Goal: Information Seeking & Learning: Learn about a topic

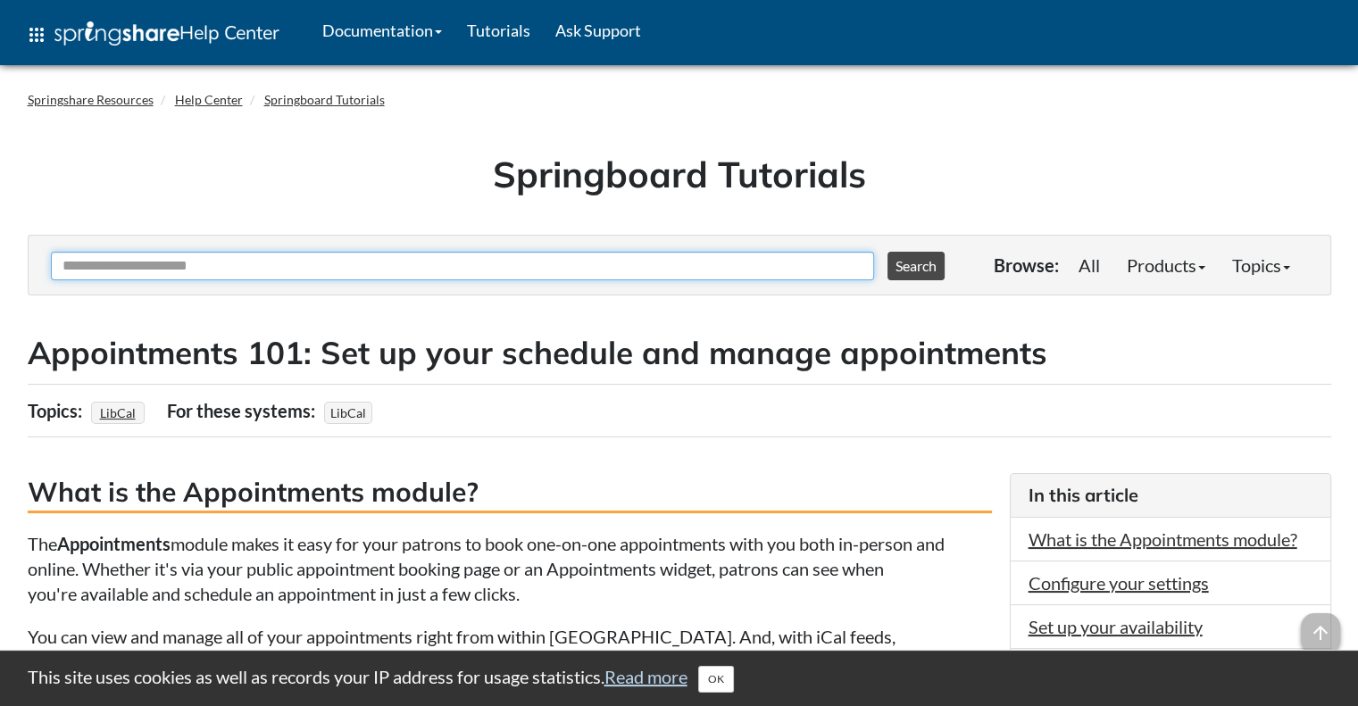
click at [332, 275] on input "Ask Another Question" at bounding box center [462, 266] width 823 height 29
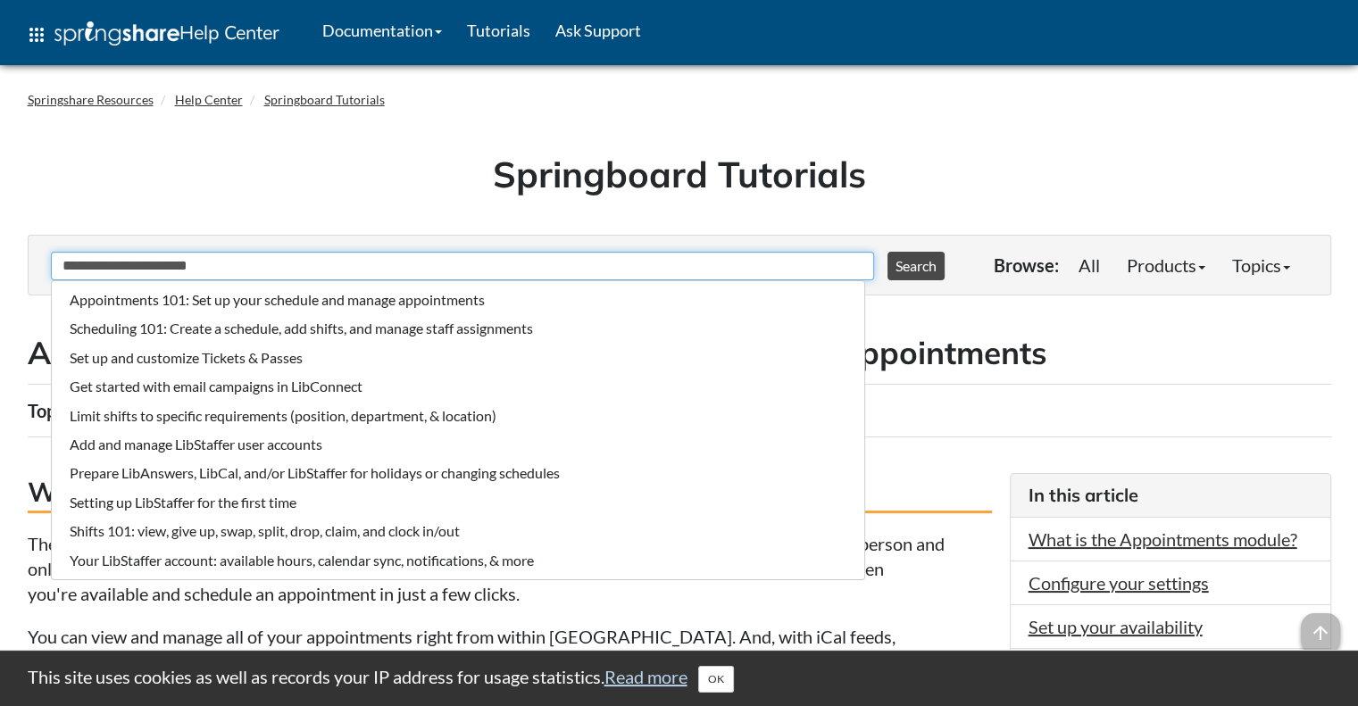
type input "**********"
click at [888, 252] on button "Search" at bounding box center [916, 266] width 57 height 29
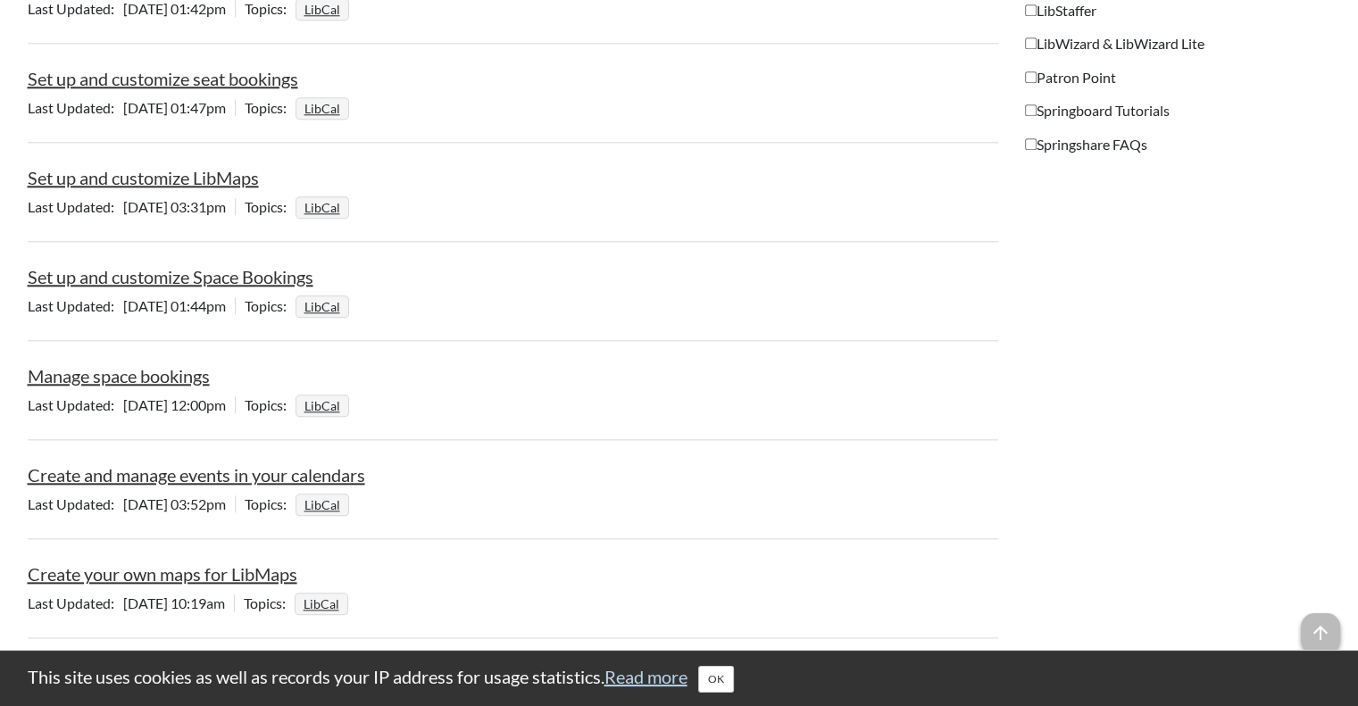
scroll to position [1875, 0]
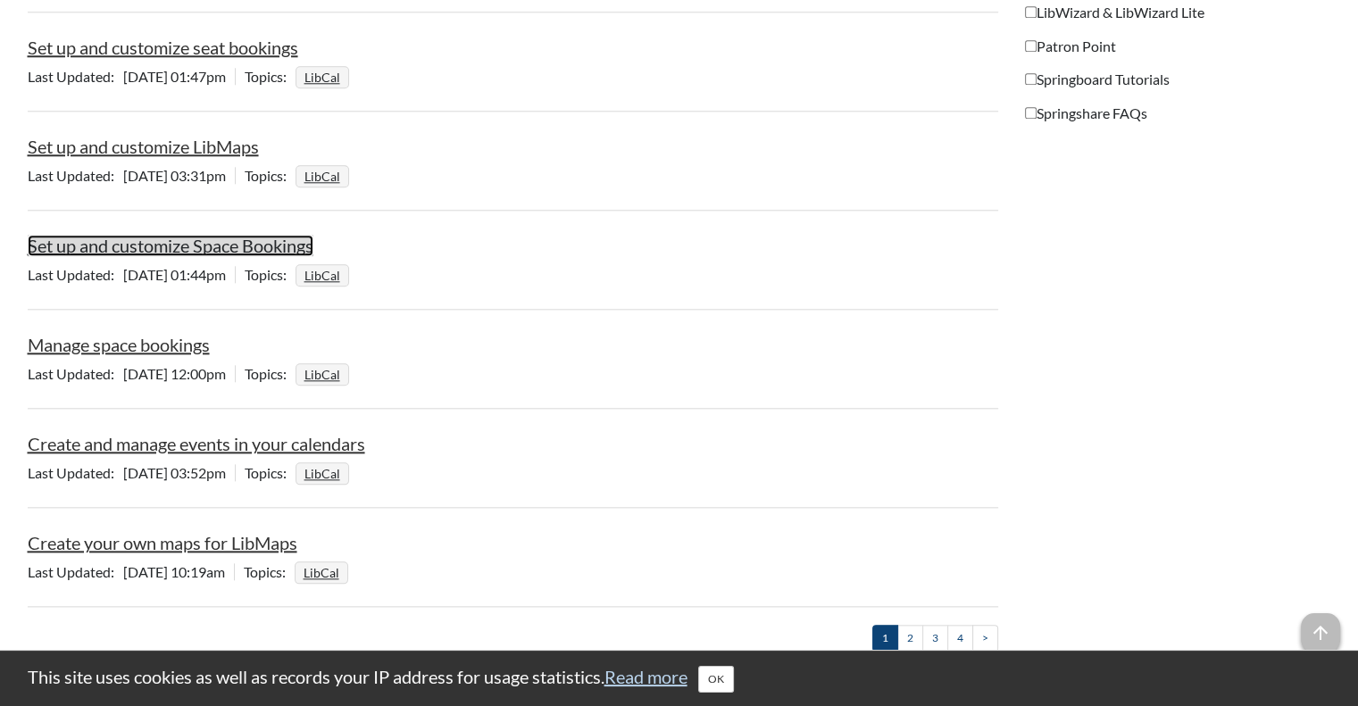
click at [180, 251] on link "Set up and customize Space Bookings" at bounding box center [171, 245] width 286 height 21
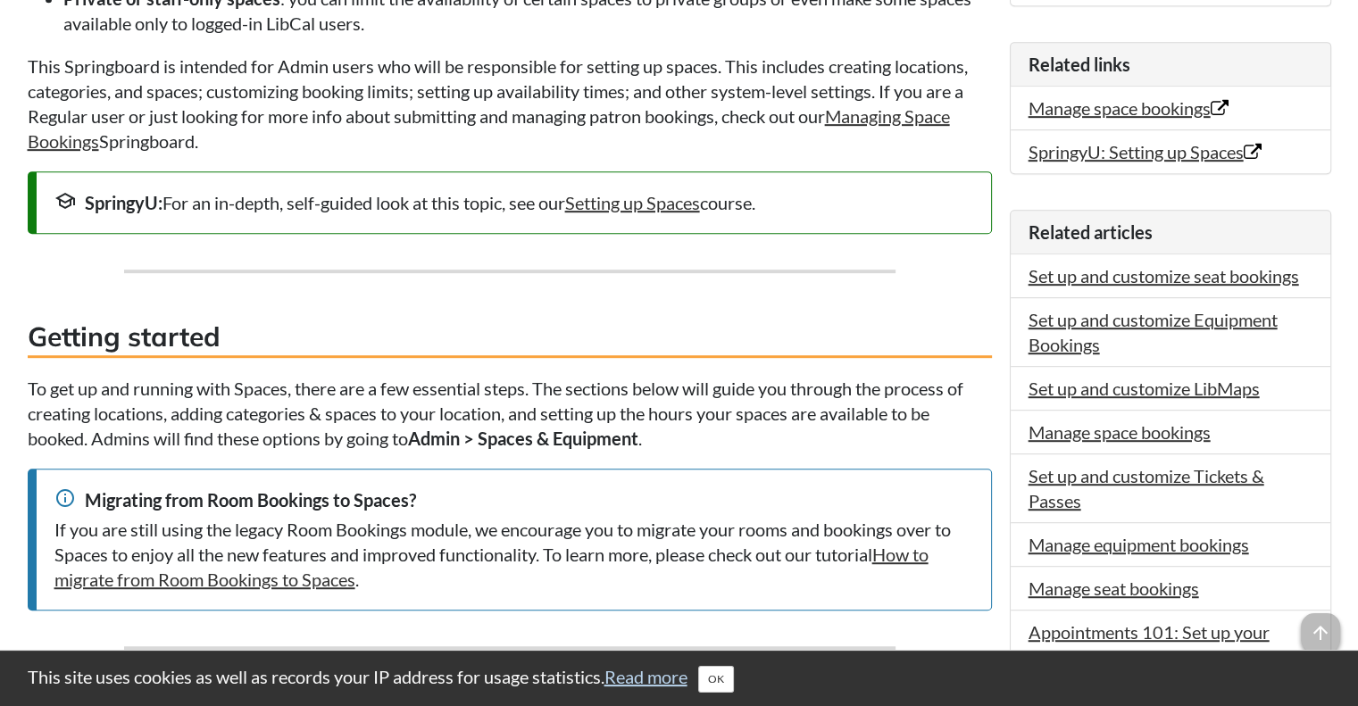
scroll to position [893, 0]
